Goal: Task Accomplishment & Management: Manage account settings

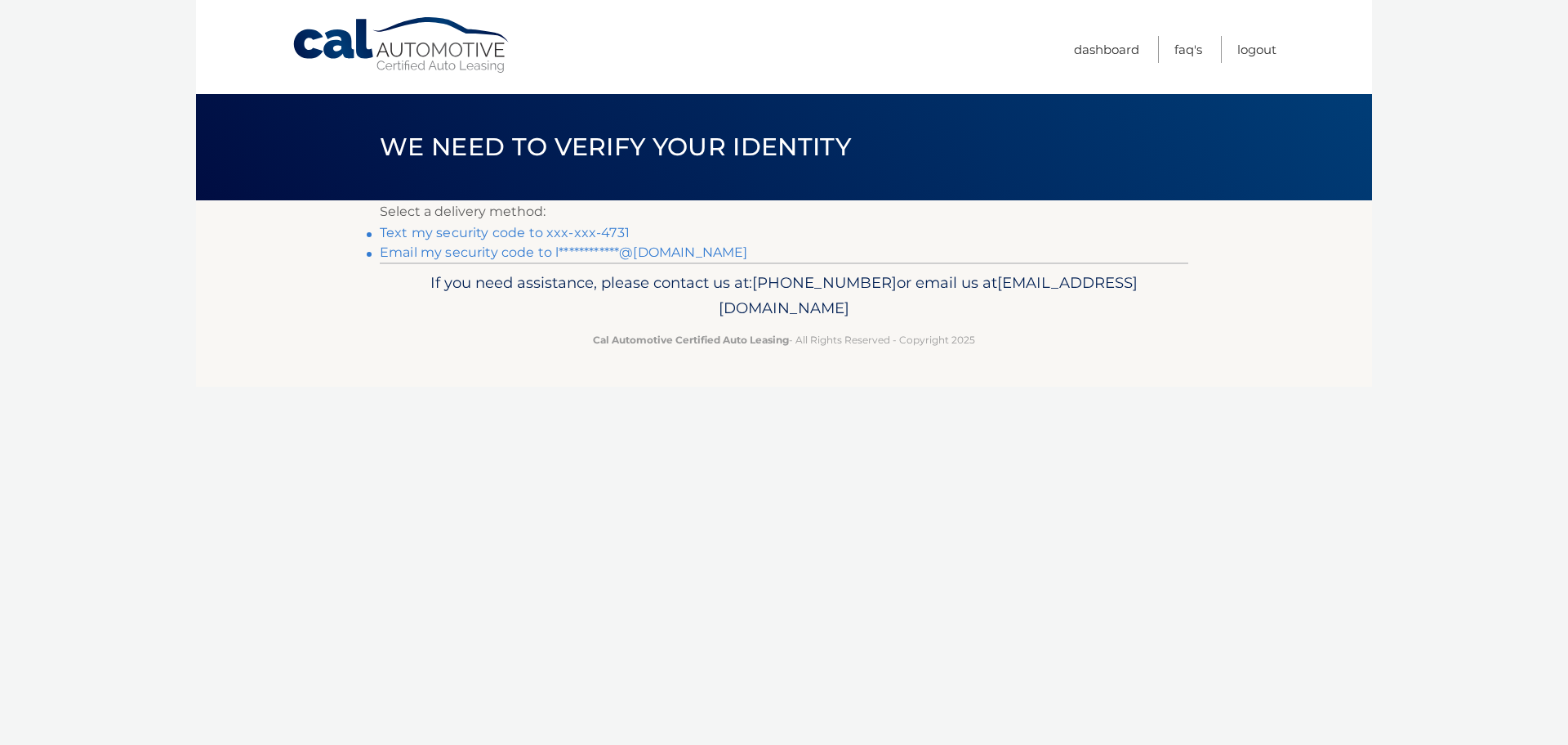
click at [460, 236] on link "Text my security code to xxx-xxx-4731" at bounding box center [505, 233] width 250 height 15
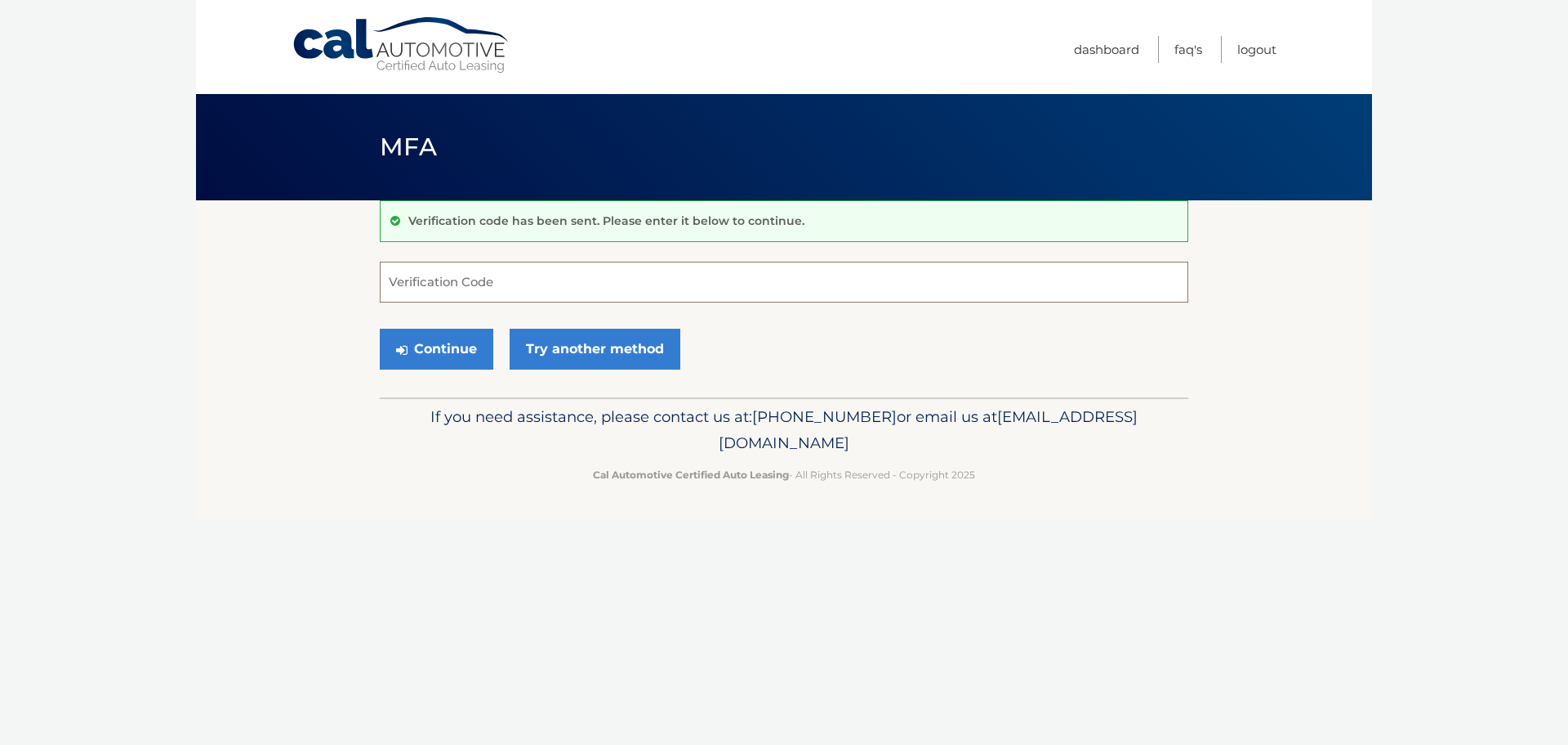
click at [516, 285] on input "Verification Code" at bounding box center [784, 282] width 809 height 40
type input "102497"
click at [380, 328] on button "Continue" at bounding box center [437, 348] width 114 height 40
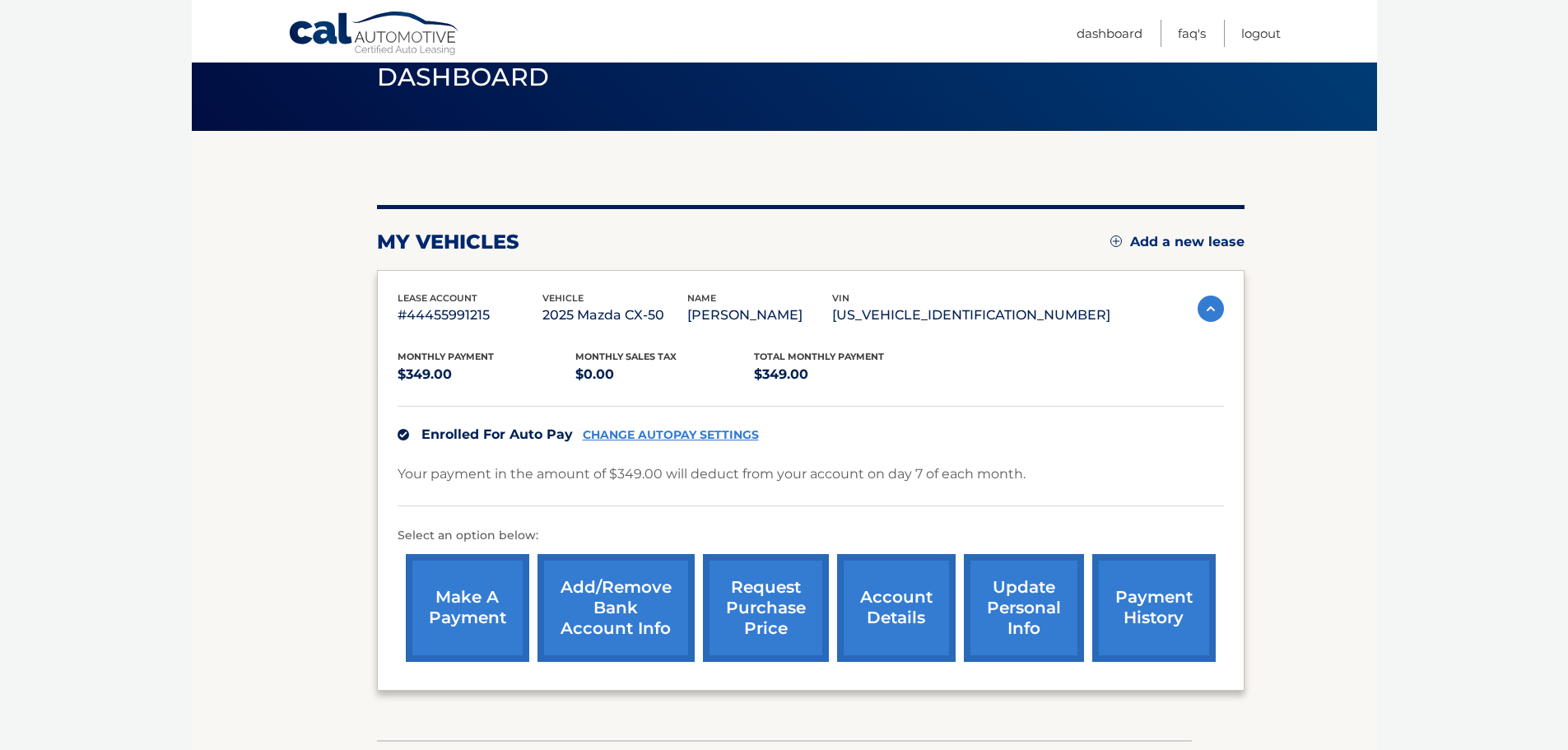
scroll to position [165, 0]
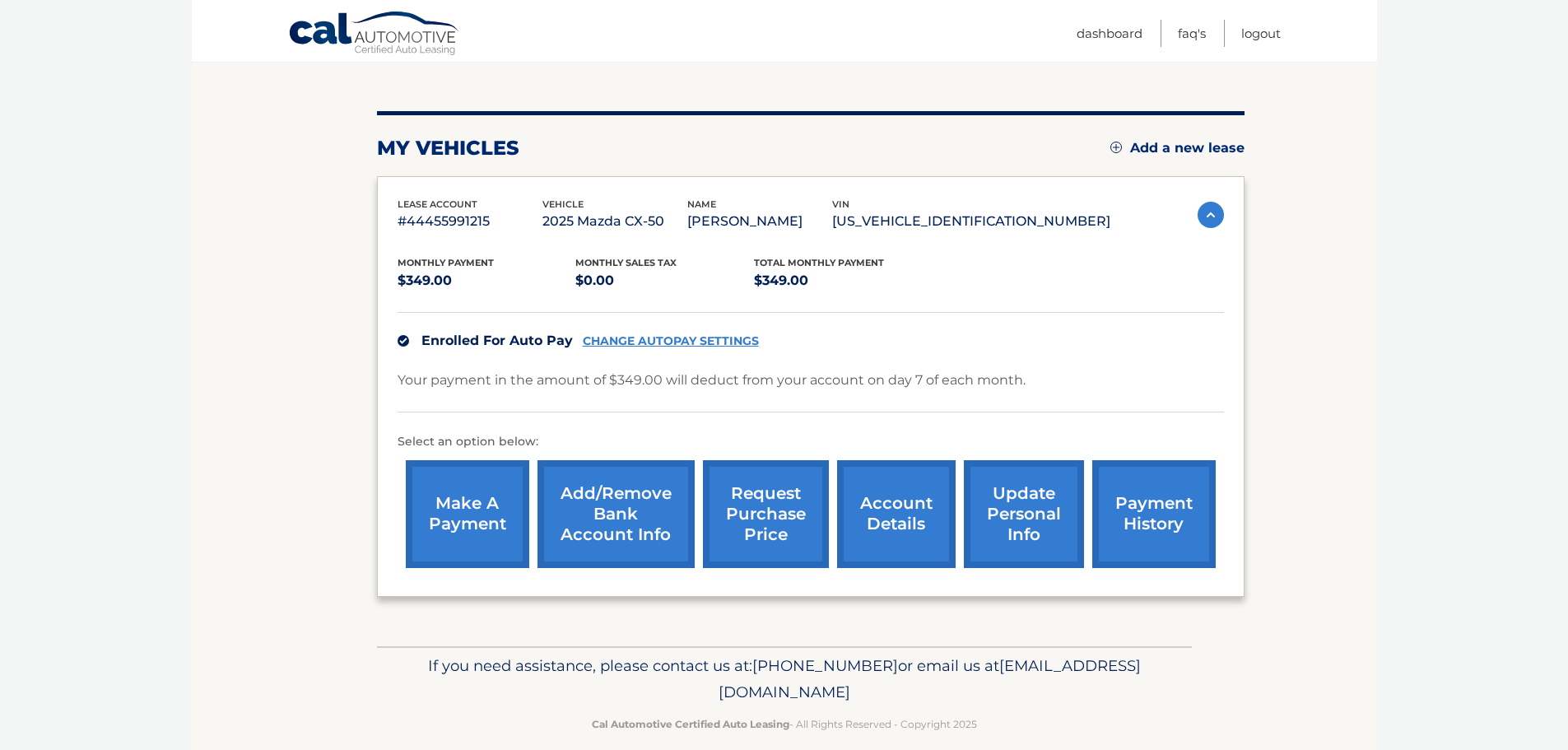
click at [701, 335] on link "CHANGE AUTOPAY SETTINGS" at bounding box center [671, 341] width 176 height 14
click at [1208, 214] on img at bounding box center [1210, 214] width 26 height 26
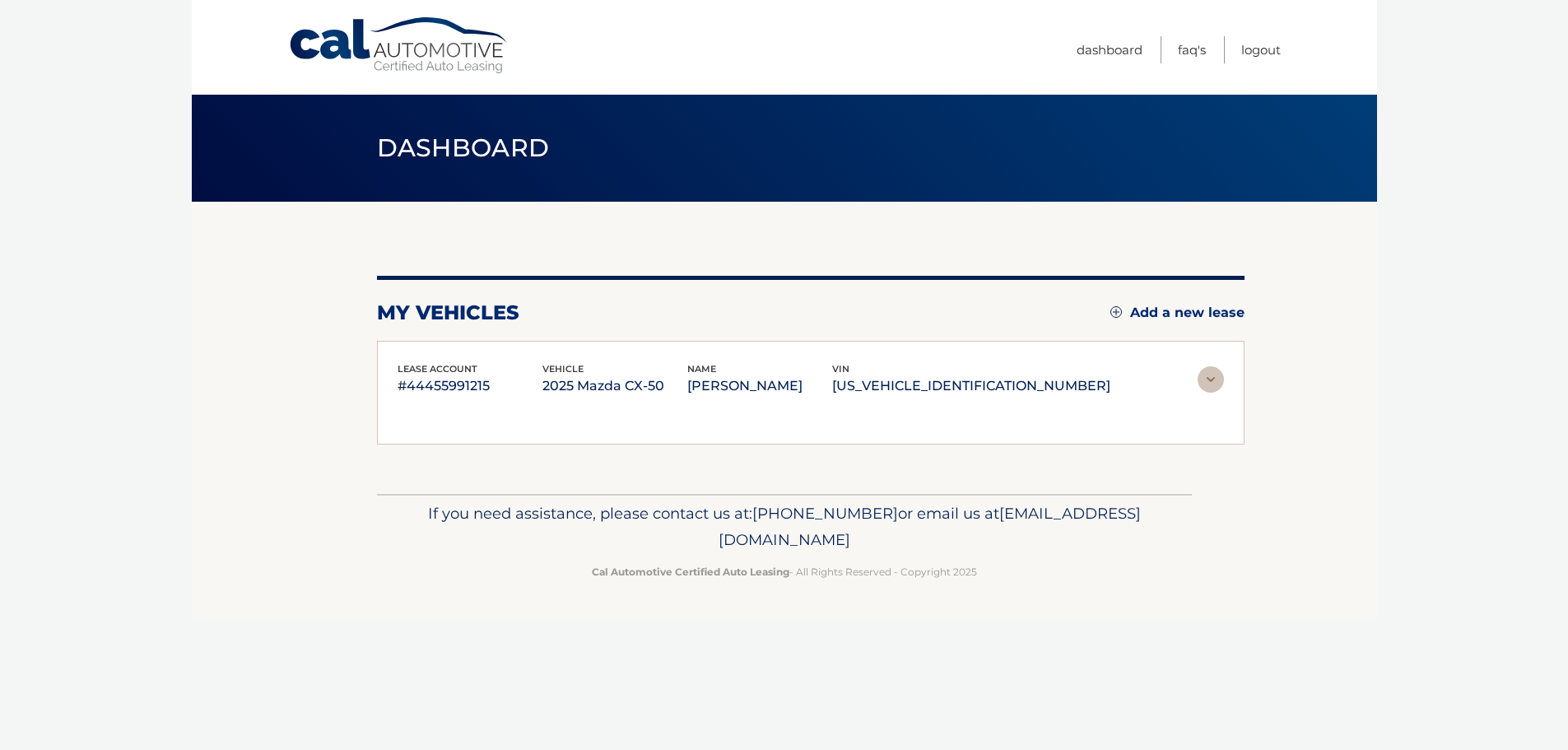
scroll to position [0, 0]
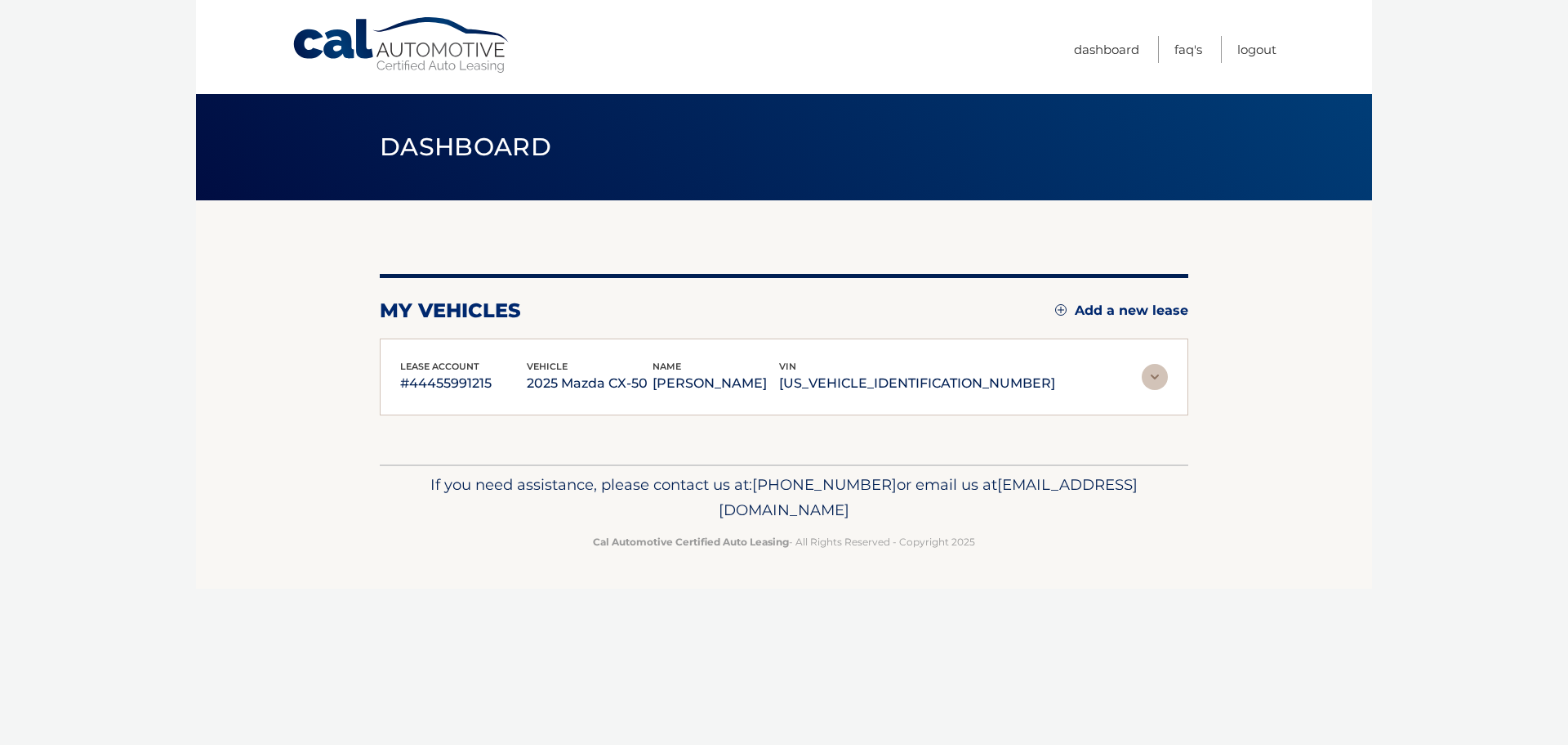
click at [1153, 376] on img at bounding box center [1154, 376] width 26 height 26
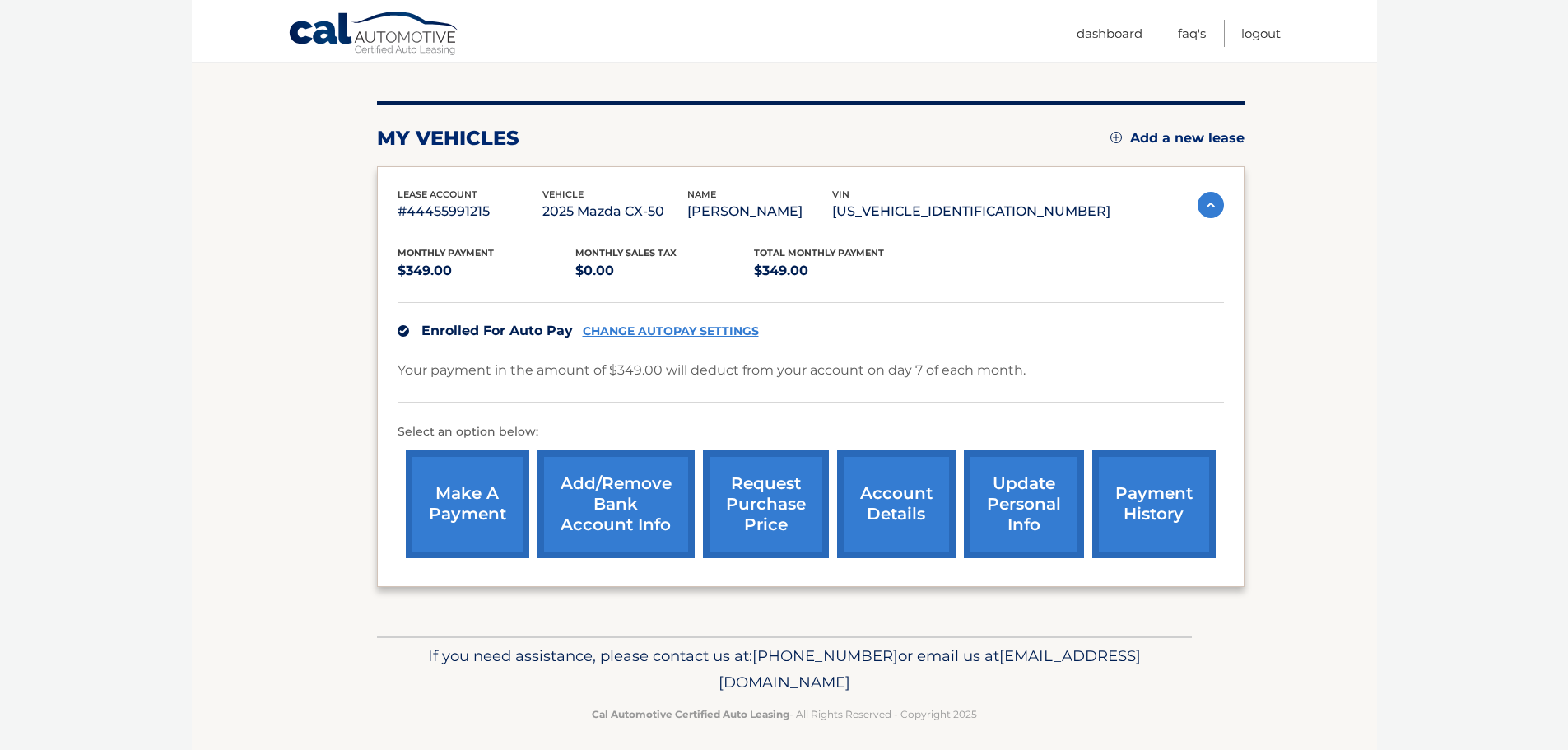
scroll to position [185, 0]
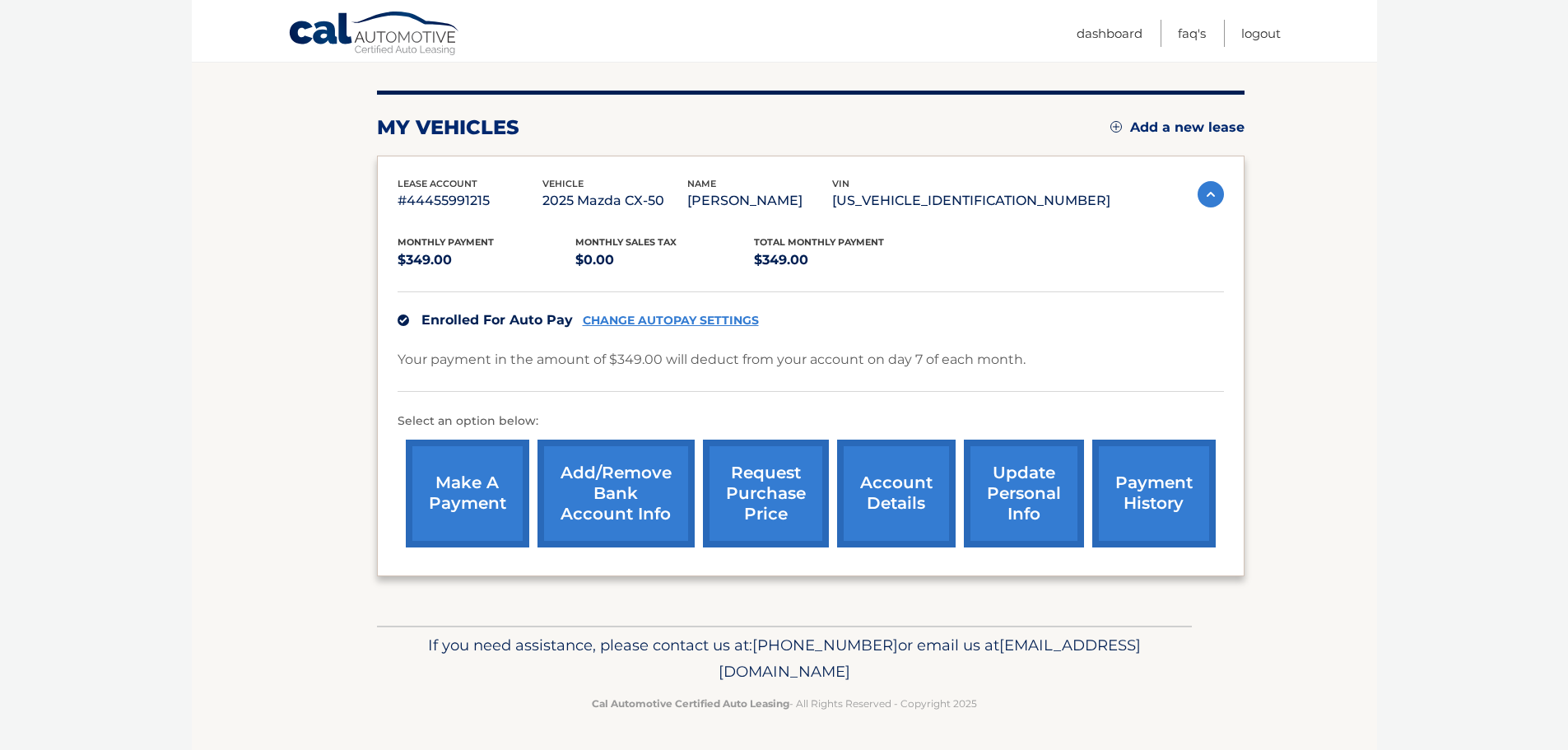
click at [894, 490] on link "account details" at bounding box center [896, 492] width 118 height 108
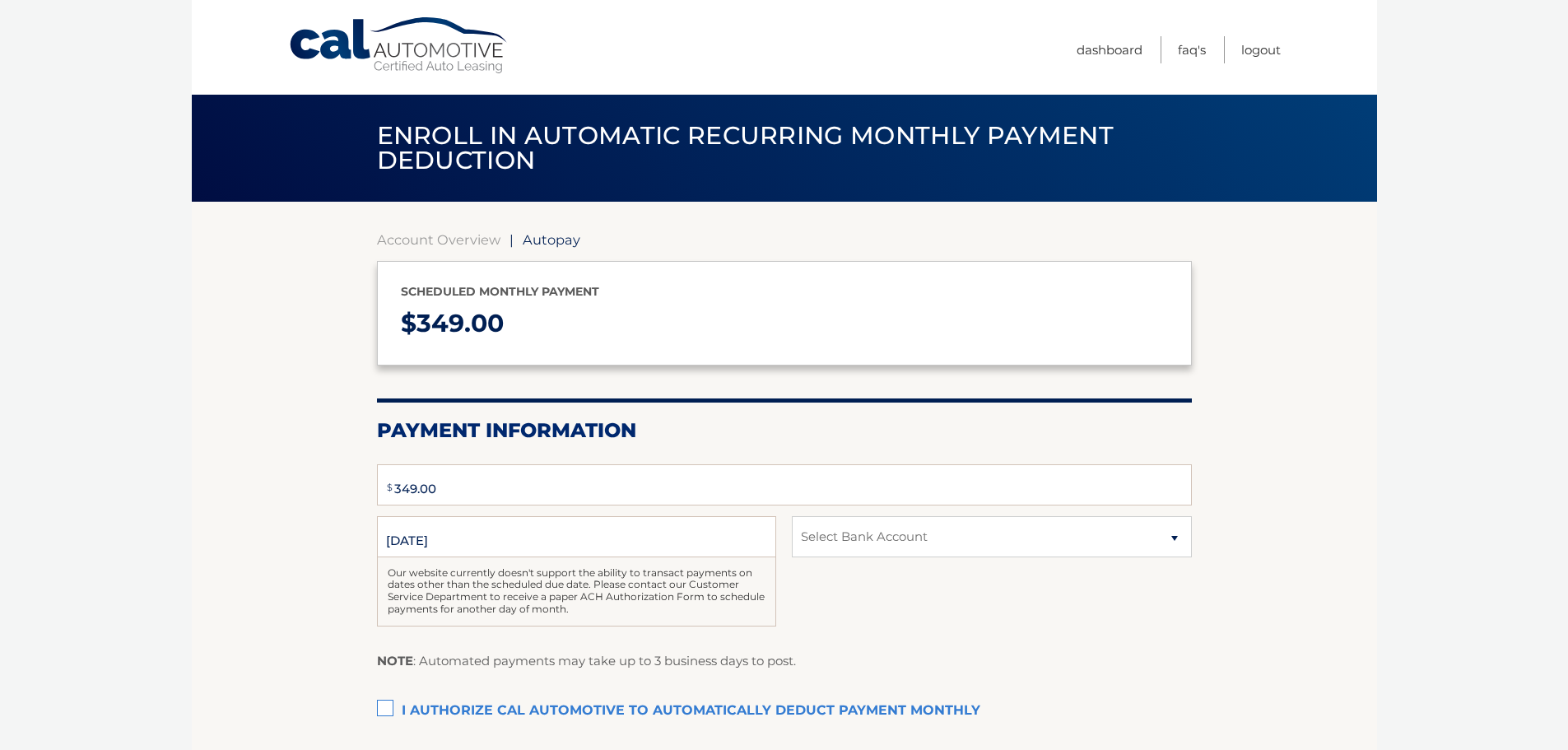
type input "349"
select select "NjliZjgyYTYtYmYxMS00NWFjLTgzNzMtNTFlY2NhNzRiMWM3"
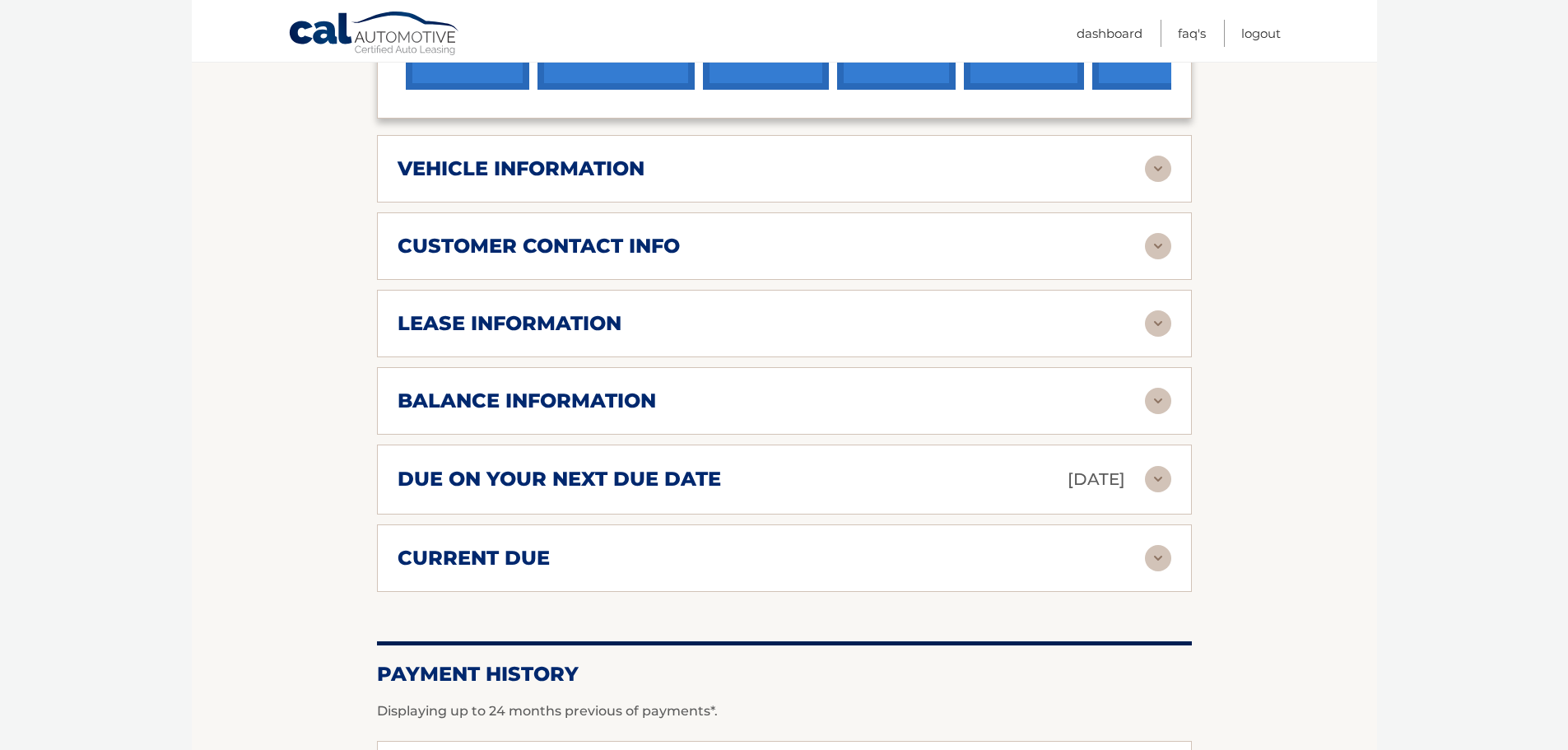
scroll to position [740, 0]
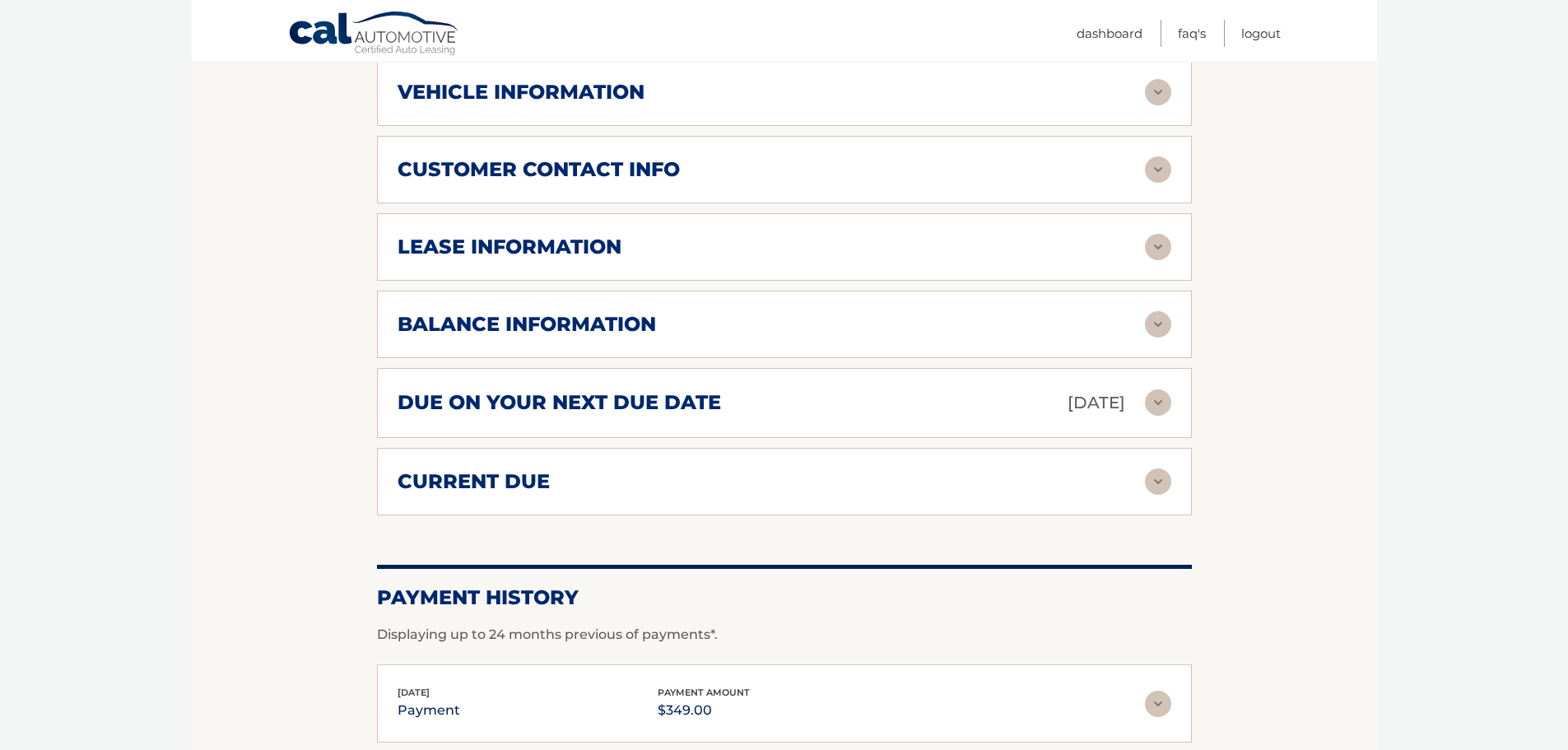
click at [1155, 403] on img at bounding box center [1157, 402] width 26 height 26
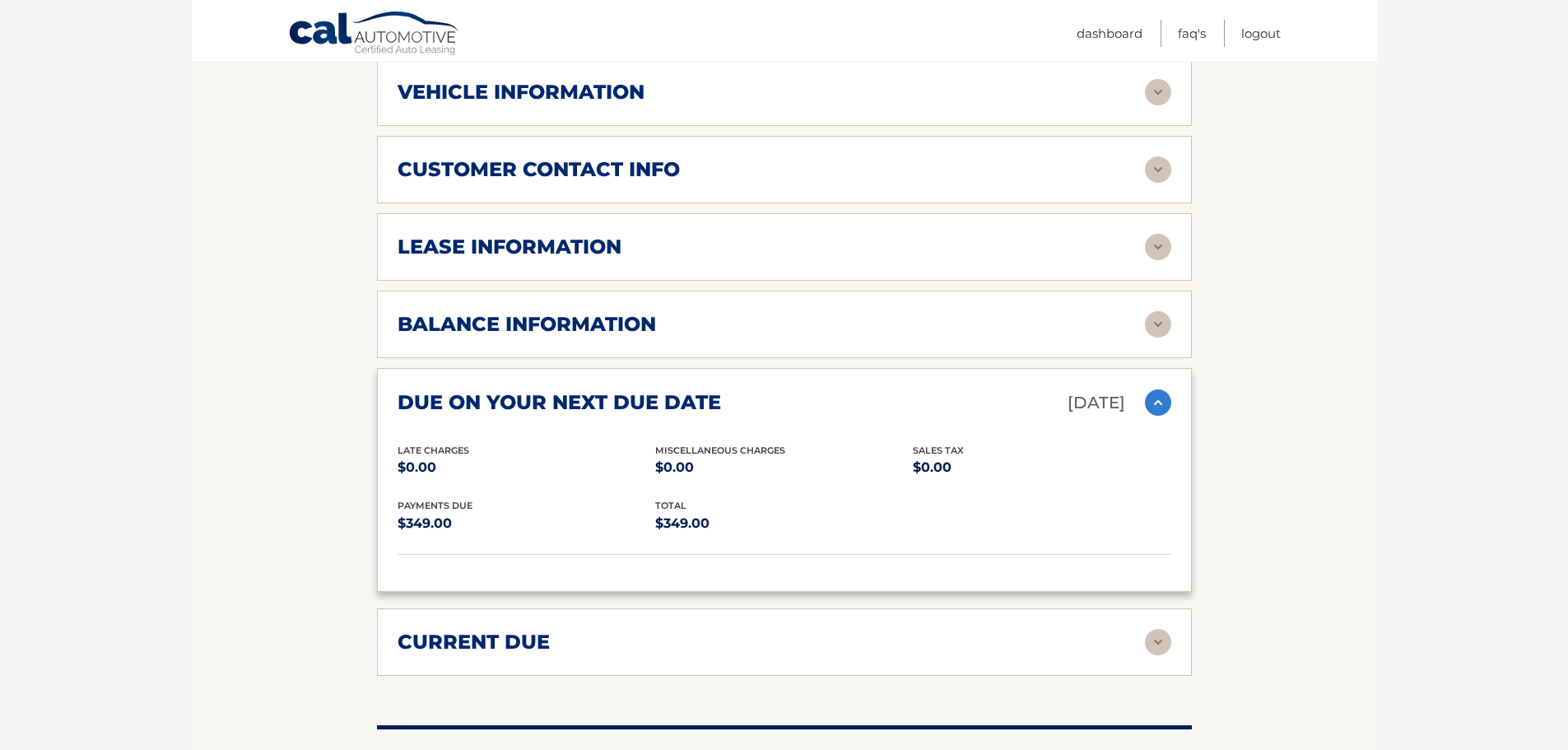
click at [1155, 403] on img at bounding box center [1157, 402] width 26 height 26
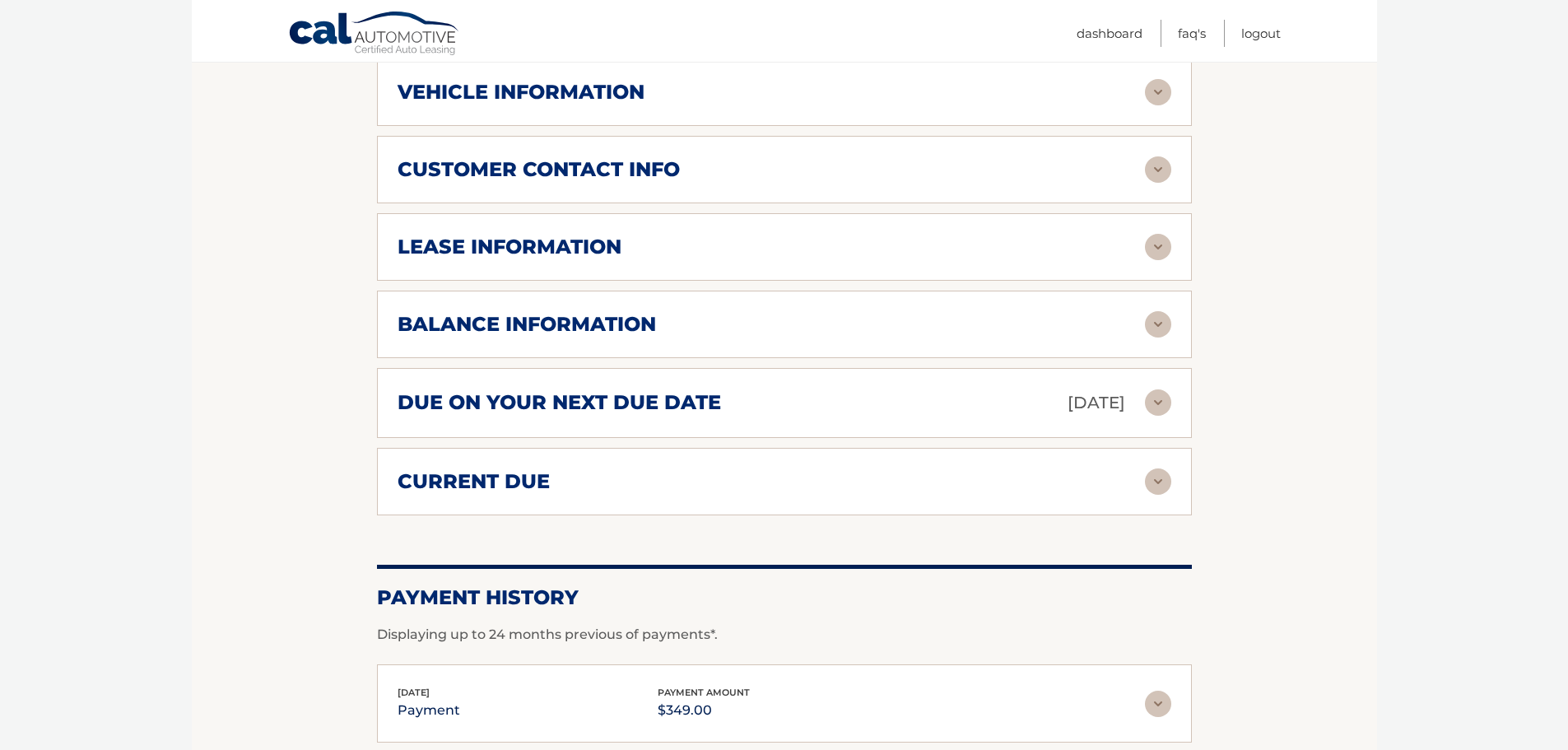
click at [549, 472] on div "current due" at bounding box center [770, 481] width 747 height 24
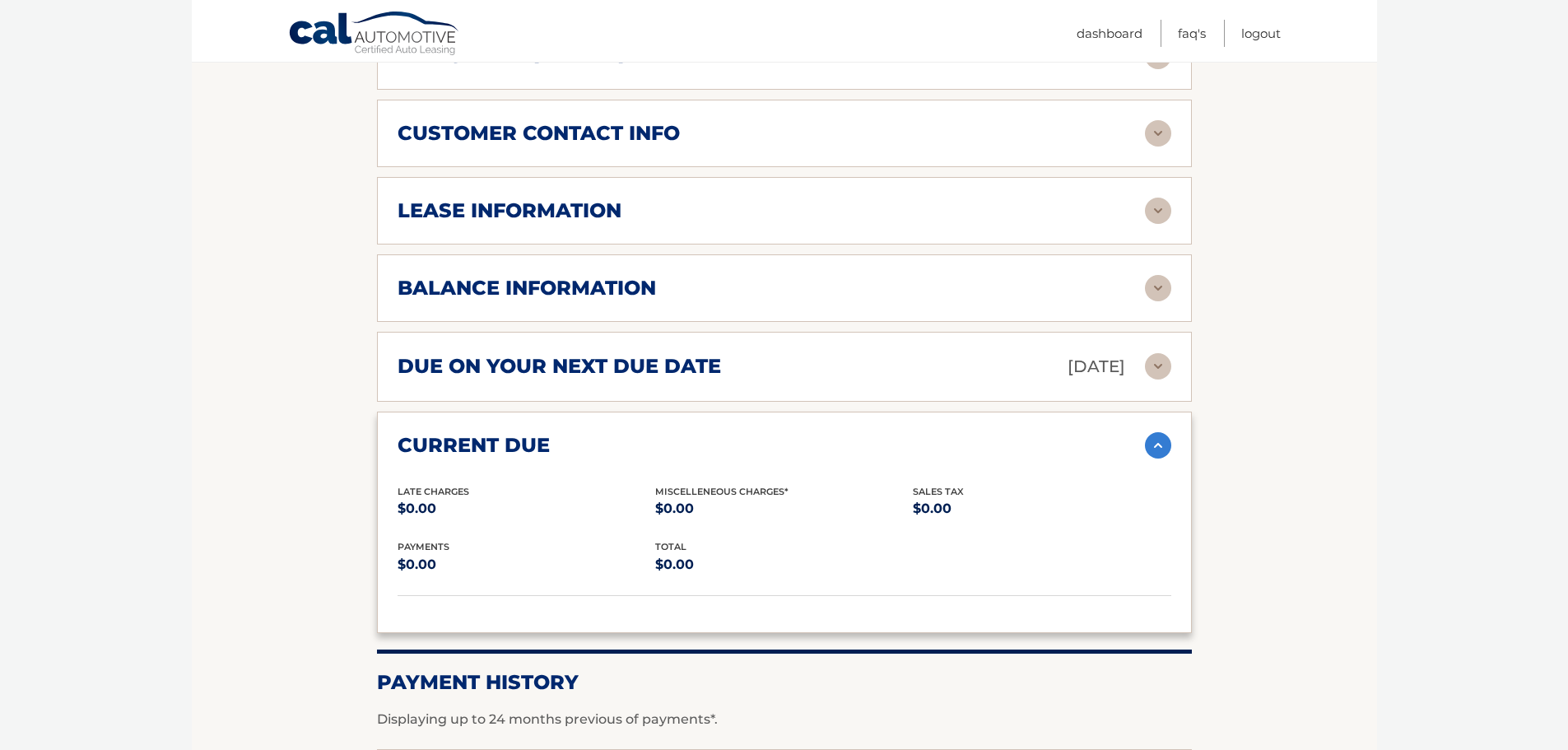
scroll to position [1106, 0]
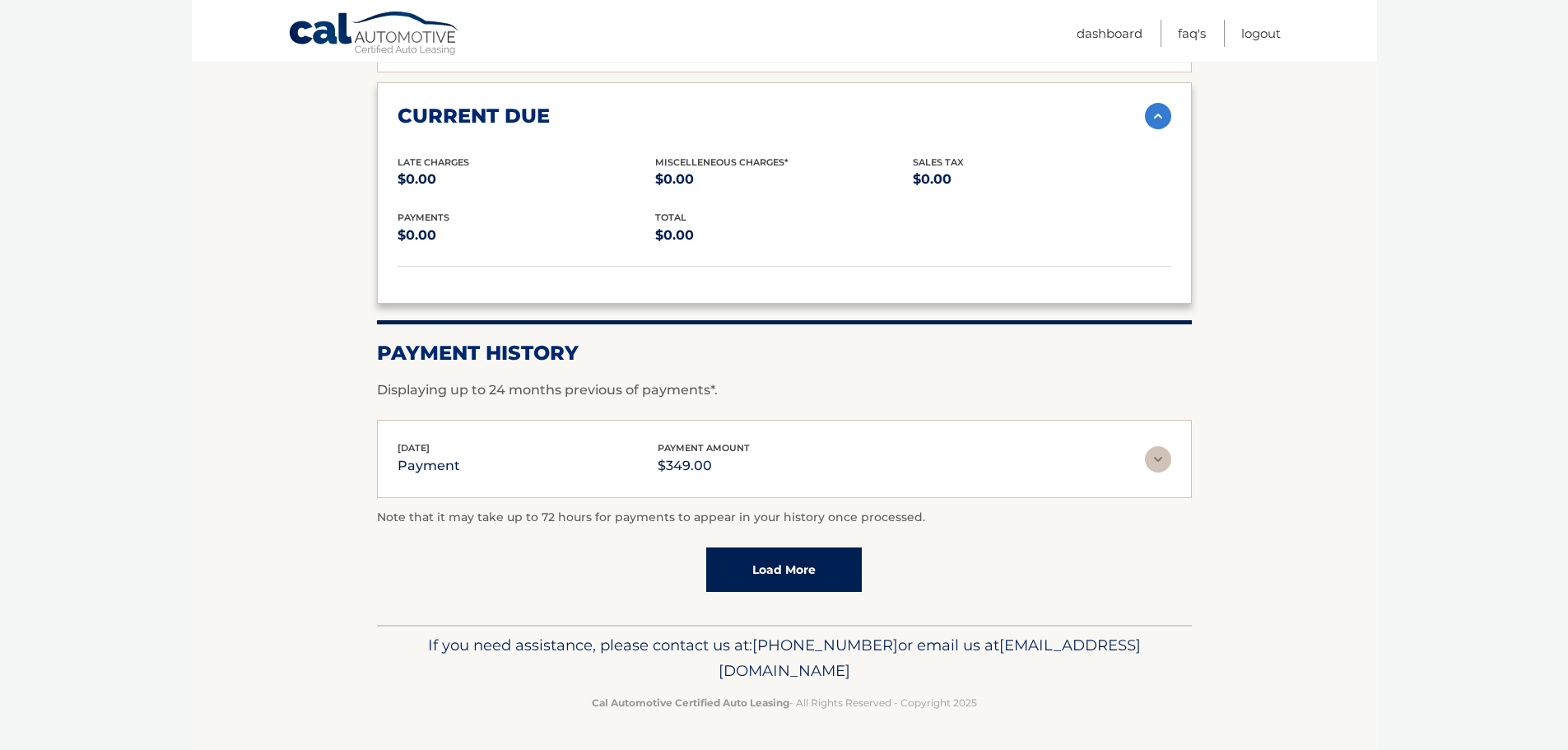
click at [842, 569] on link "Load More" at bounding box center [784, 570] width 155 height 45
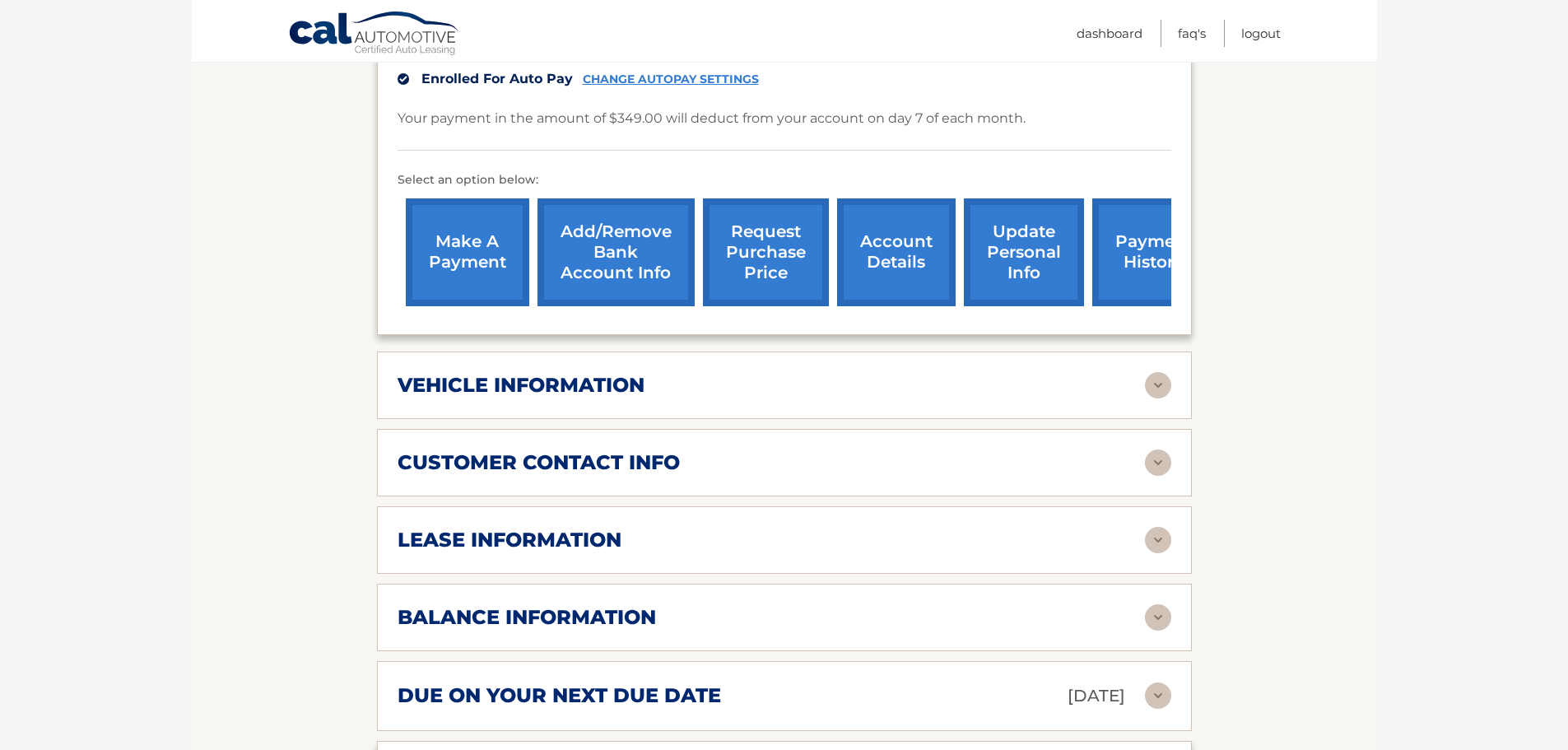
scroll to position [118, 0]
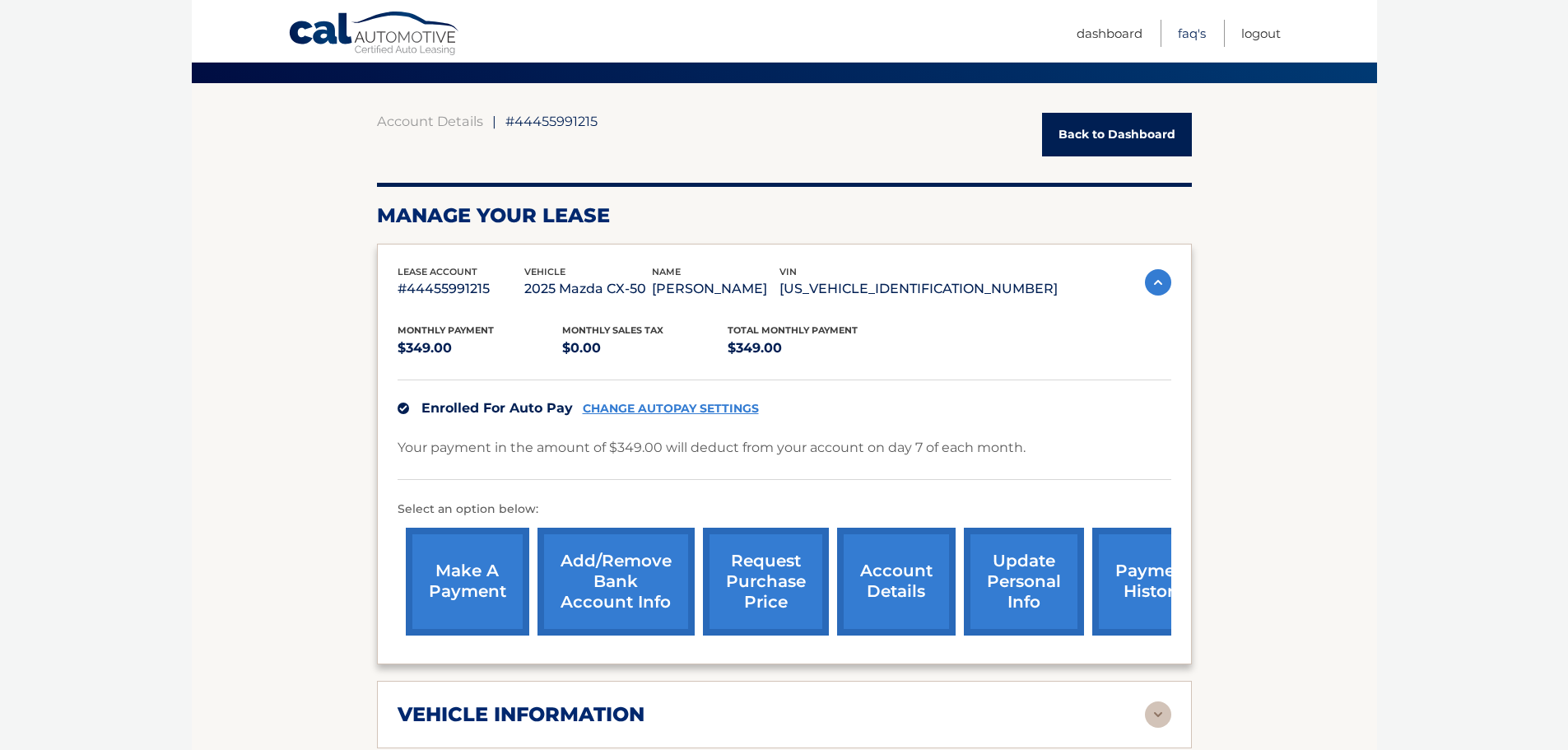
click at [1185, 33] on link "FAQ's" at bounding box center [1191, 33] width 28 height 27
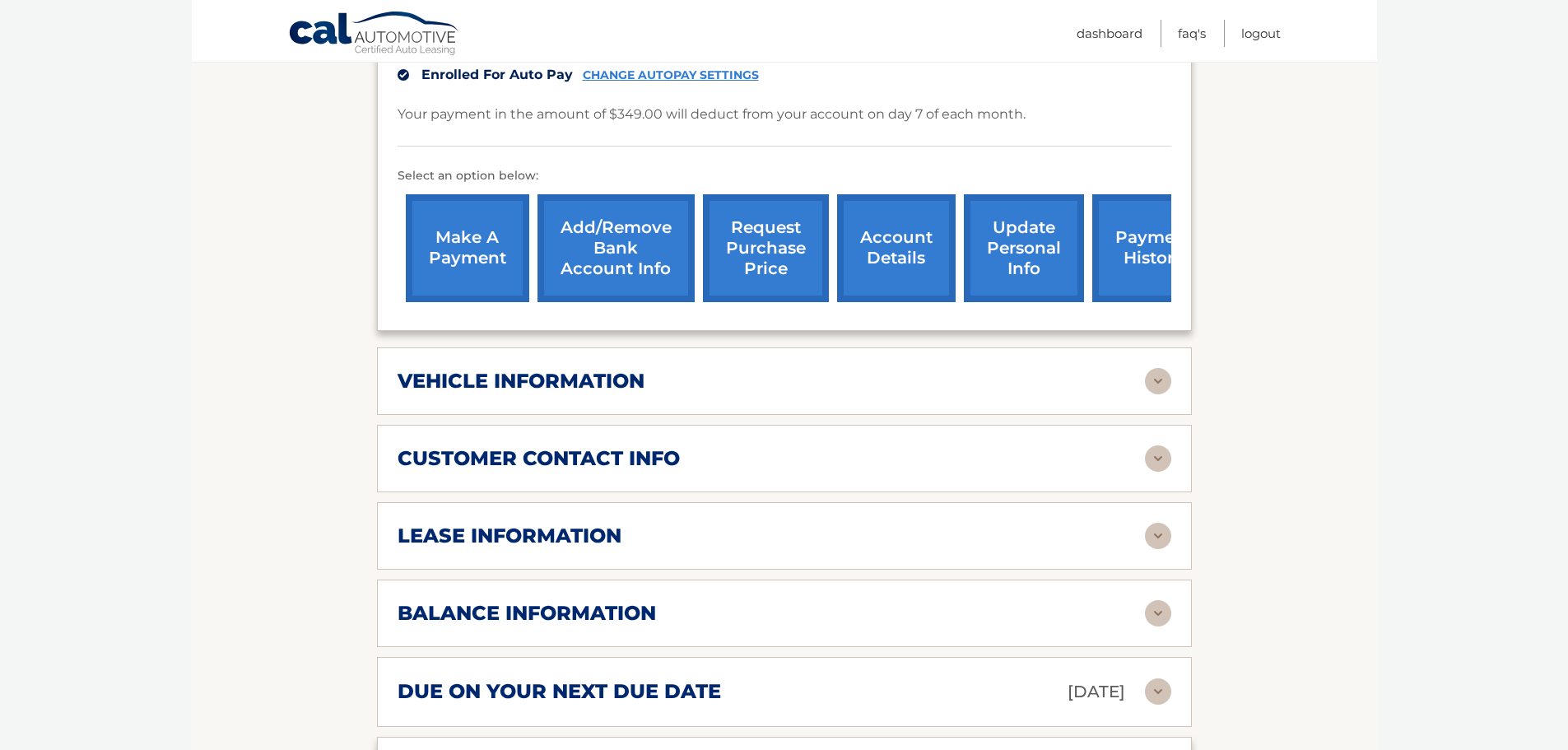
scroll to position [283, 0]
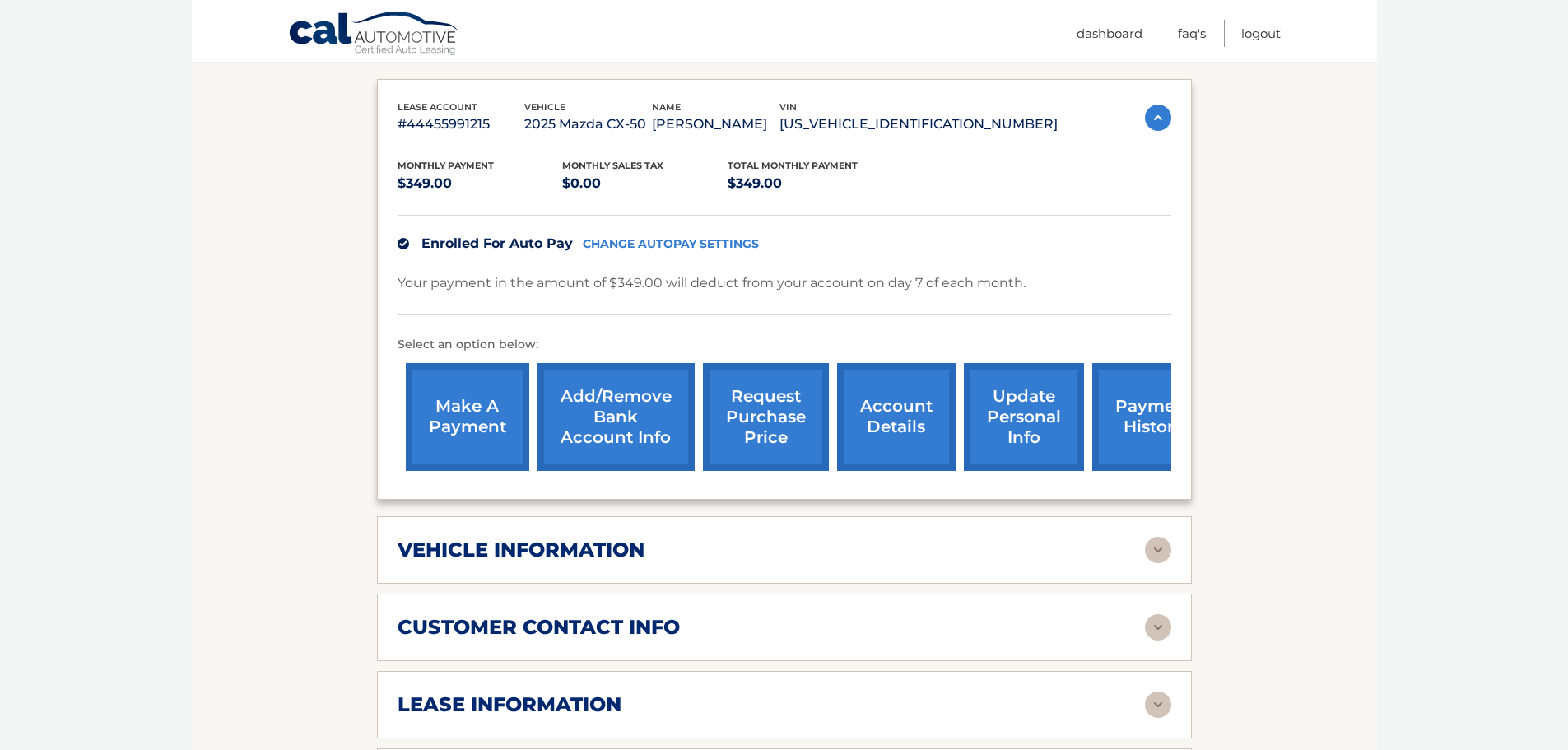
click at [1148, 118] on img at bounding box center [1157, 117] width 26 height 26
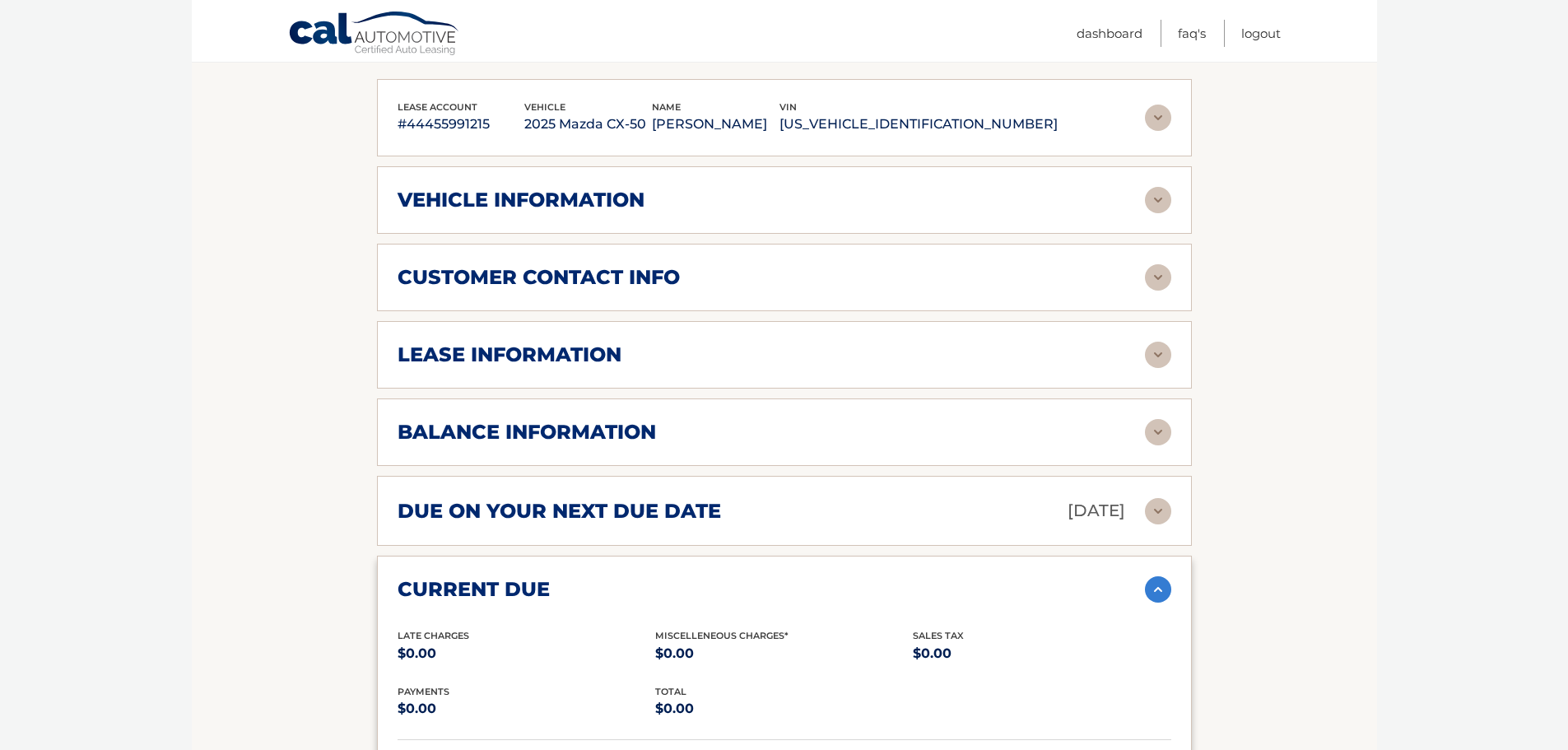
click at [1148, 118] on img at bounding box center [1157, 117] width 26 height 26
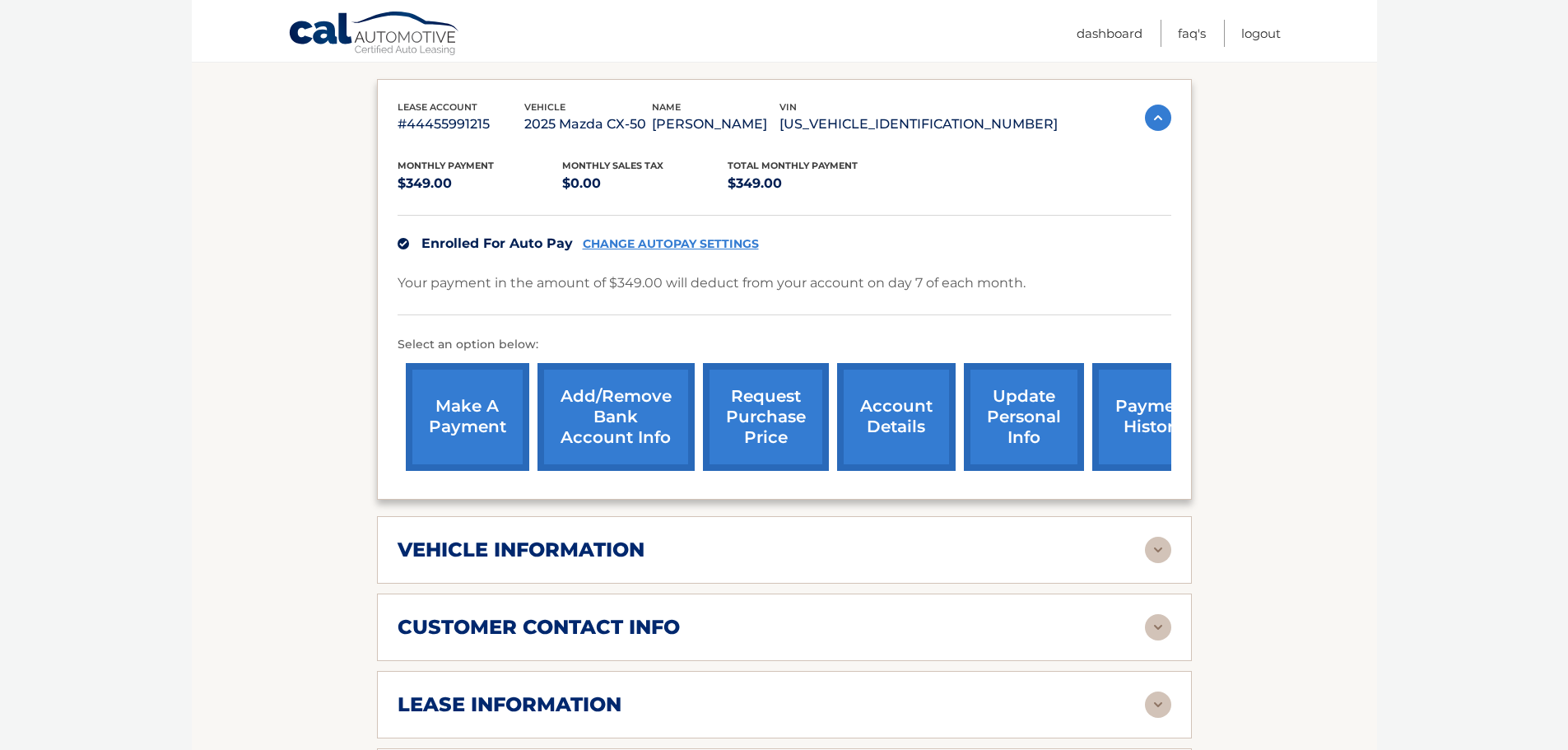
scroll to position [0, 0]
